Goal: Transaction & Acquisition: Purchase product/service

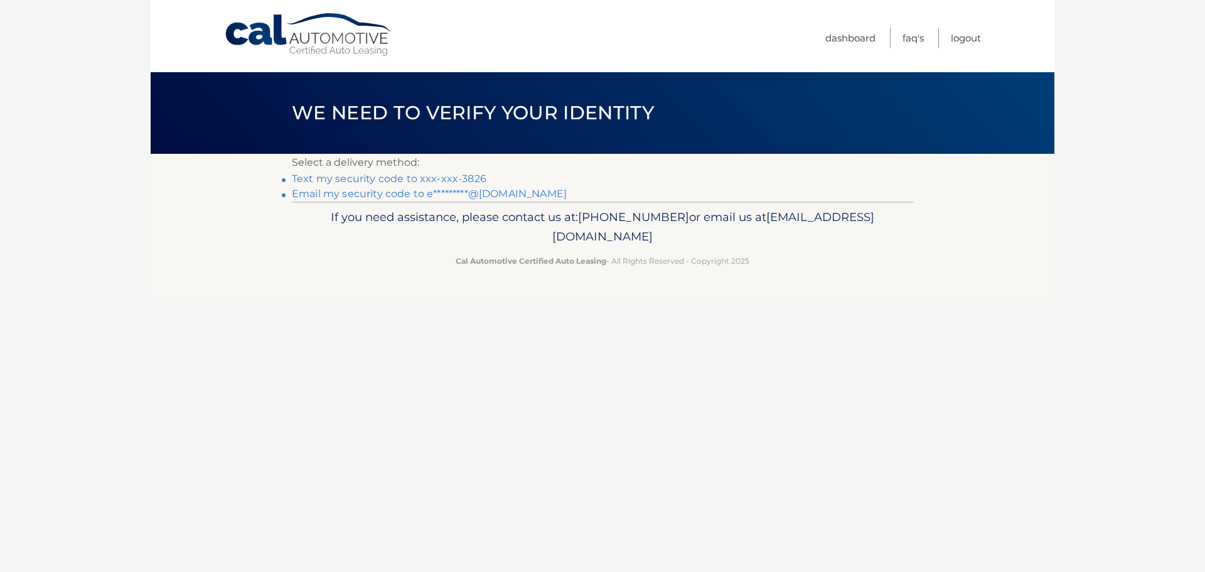
click at [348, 181] on link "Text my security code to xxx-xxx-3826" at bounding box center [389, 179] width 194 height 12
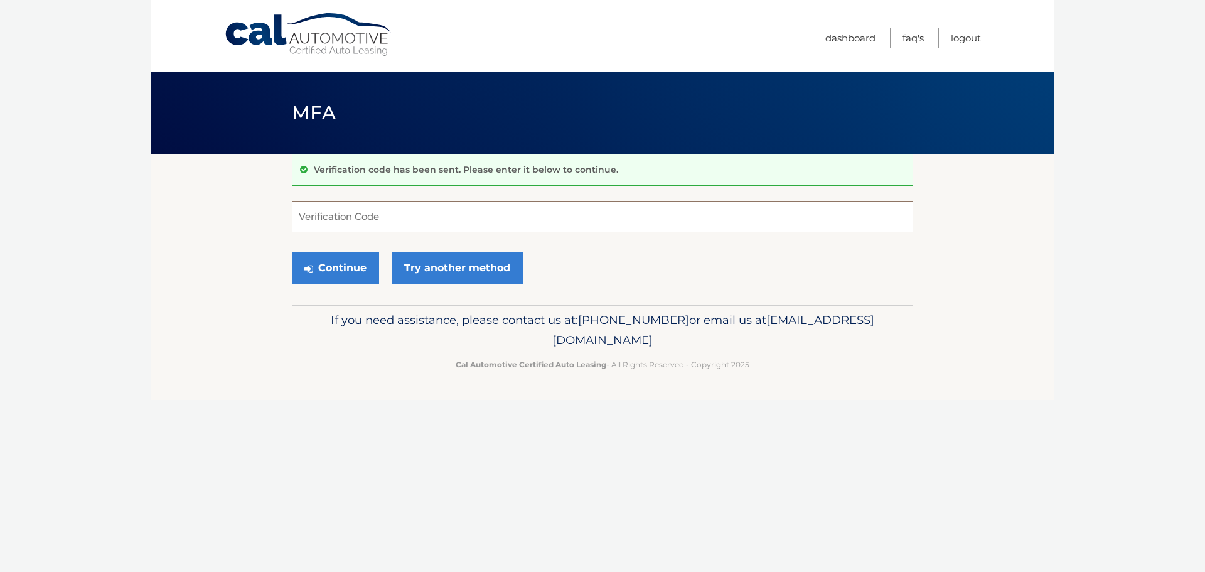
click at [324, 208] on input "Verification Code" at bounding box center [602, 216] width 621 height 31
type input "415892"
click at [356, 267] on button "Continue" at bounding box center [335, 267] width 87 height 31
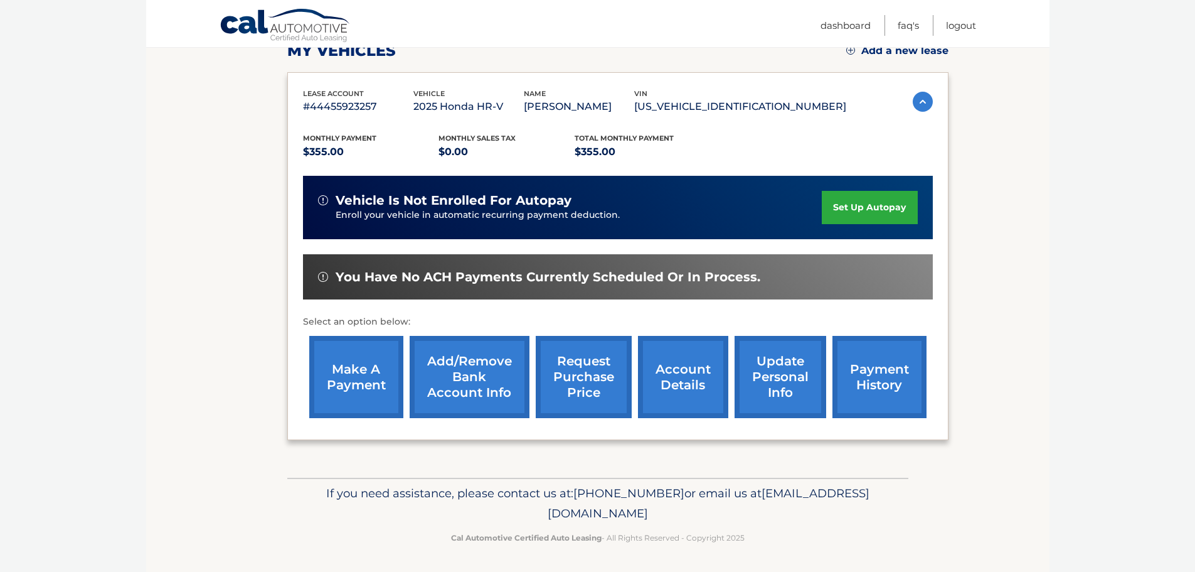
scroll to position [188, 0]
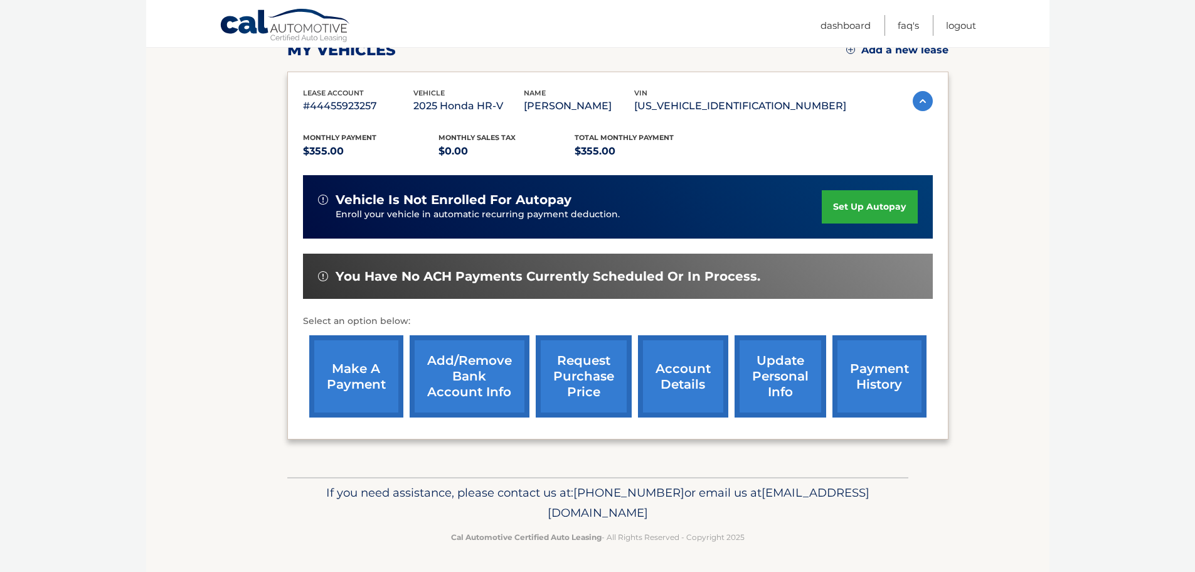
click at [351, 375] on link "make a payment" at bounding box center [356, 376] width 94 height 82
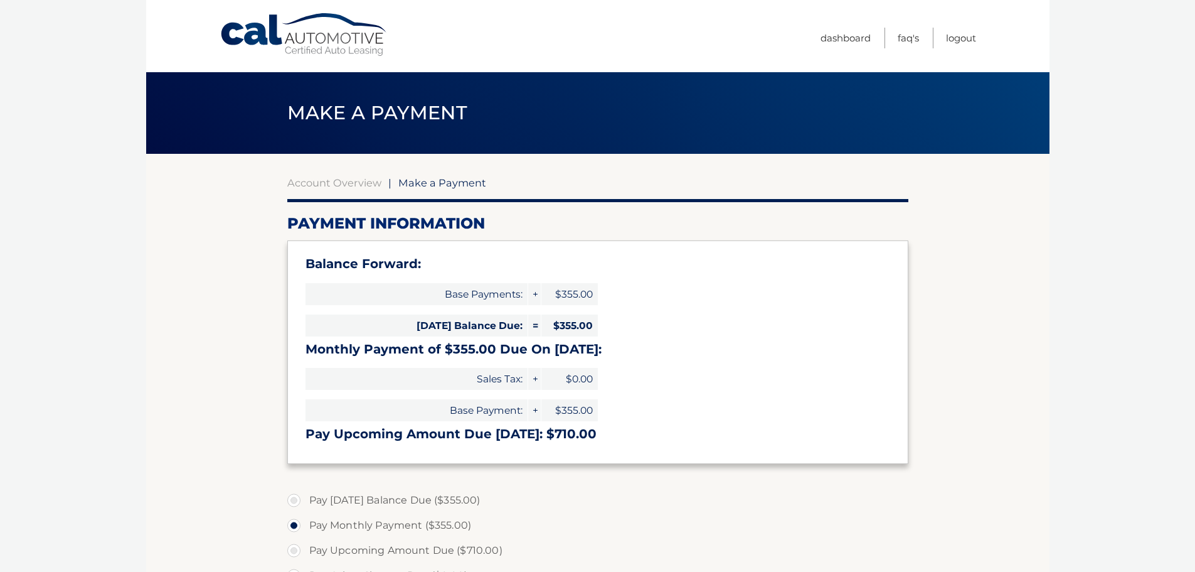
select select "M2UyYTY2ODItNjE2Mi00YmQ3LWE1NTktZGM5NWZmODMyNjBj"
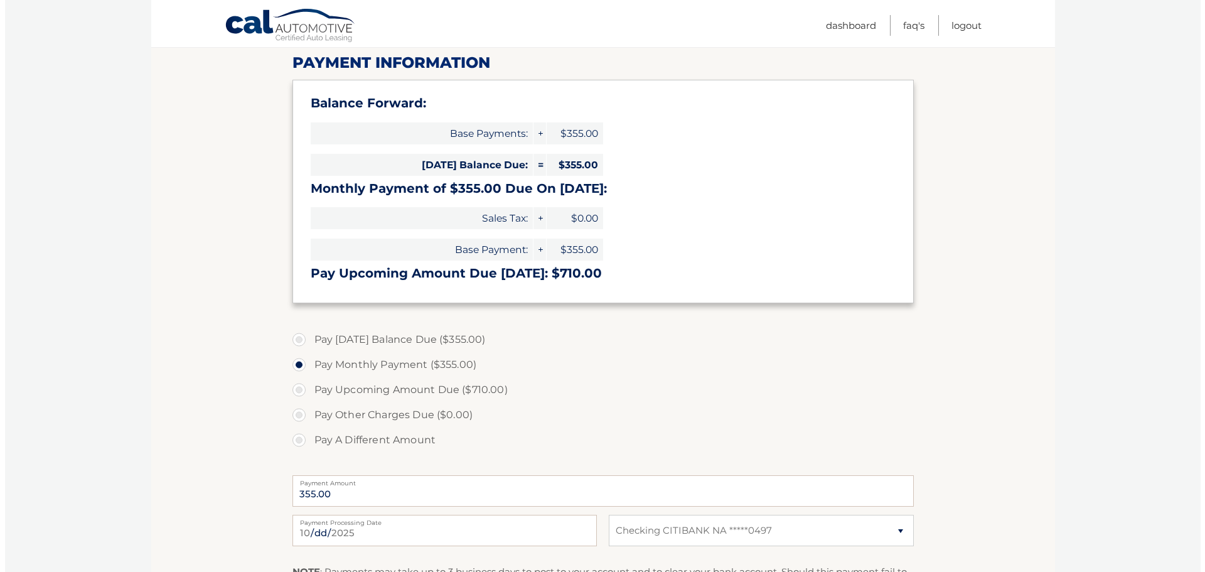
scroll to position [314, 0]
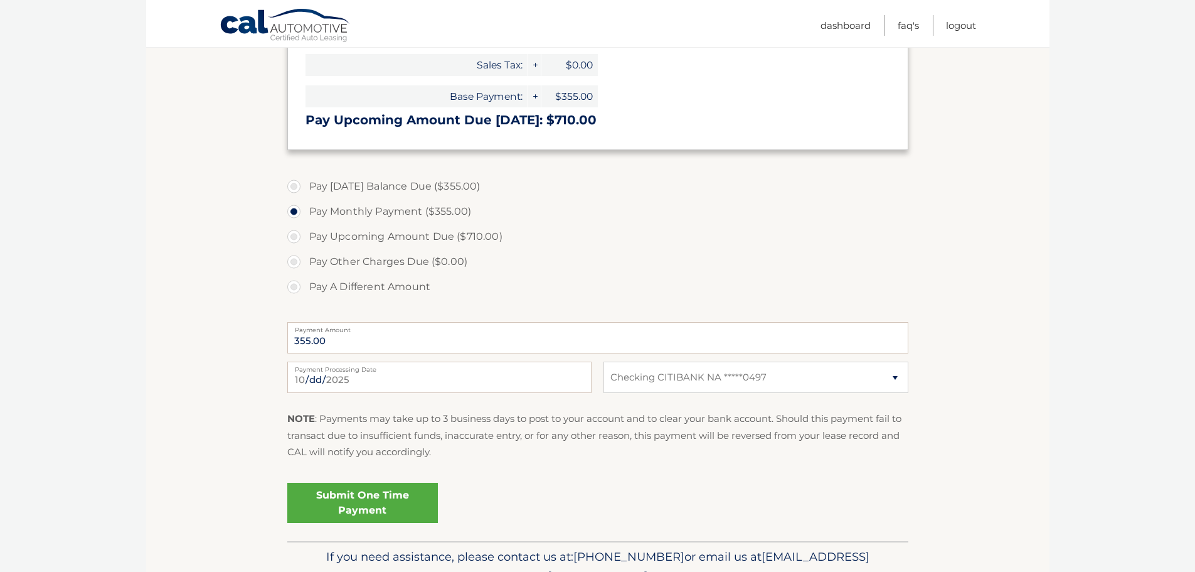
click at [348, 498] on link "Submit One Time Payment" at bounding box center [362, 502] width 151 height 40
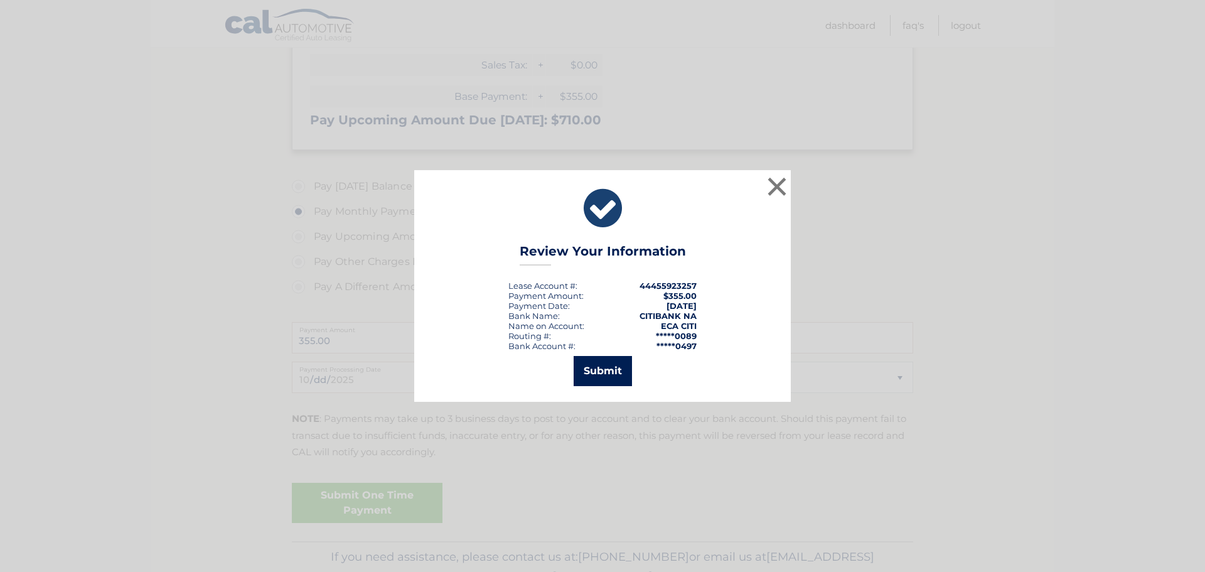
click at [598, 372] on button "Submit" at bounding box center [602, 371] width 58 height 30
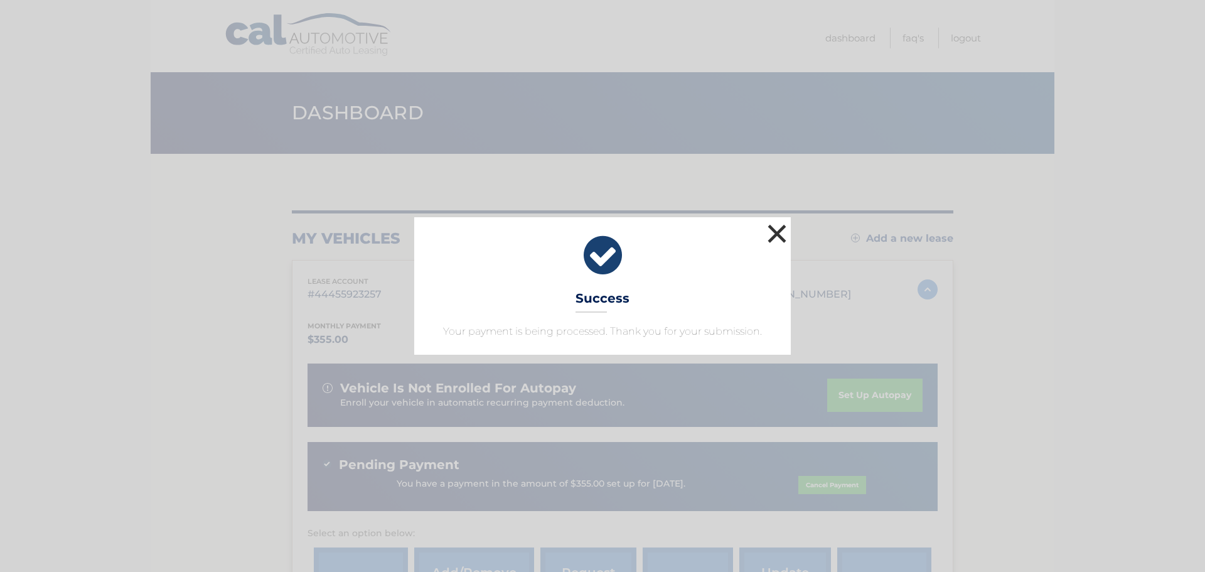
click at [767, 240] on button "×" at bounding box center [776, 233] width 25 height 25
